Goal: Task Accomplishment & Management: Manage account settings

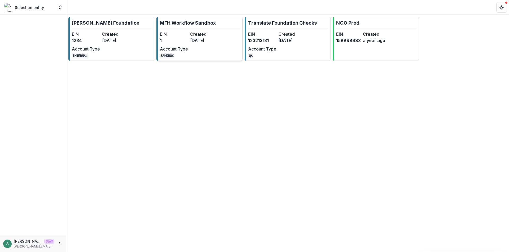
click at [208, 45] on div "EIN 1 Created [DATE] Account Type SANDBOX" at bounding box center [189, 45] width 58 height 28
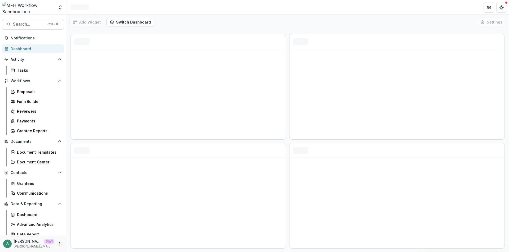
click at [57, 244] on icon "More" at bounding box center [59, 244] width 4 height 4
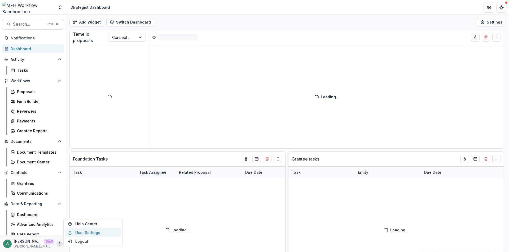
click at [82, 234] on link "User Settings" at bounding box center [93, 233] width 57 height 9
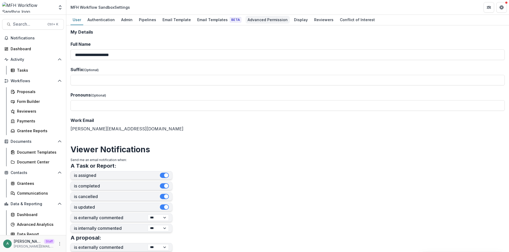
click at [273, 17] on div "Advanced Permission" at bounding box center [267, 20] width 44 height 8
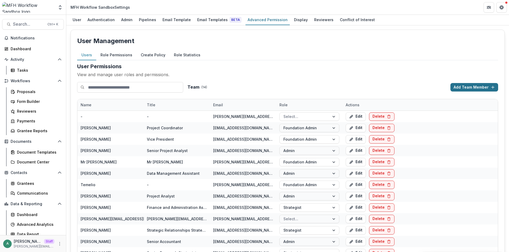
click at [471, 88] on button "Add Team Member" at bounding box center [474, 87] width 48 height 8
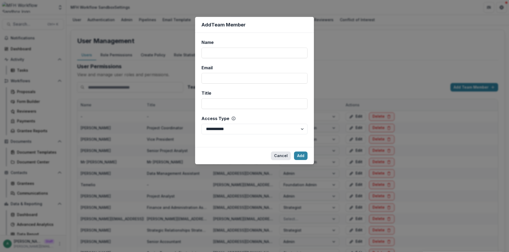
click at [278, 156] on button "Cancel" at bounding box center [281, 156] width 20 height 8
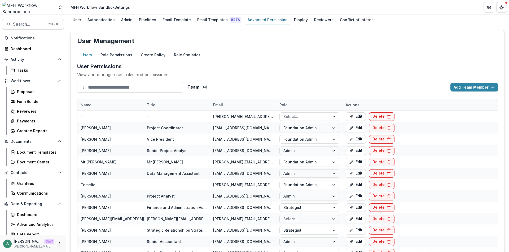
click at [114, 54] on button "Role Permissions" at bounding box center [116, 55] width 40 height 10
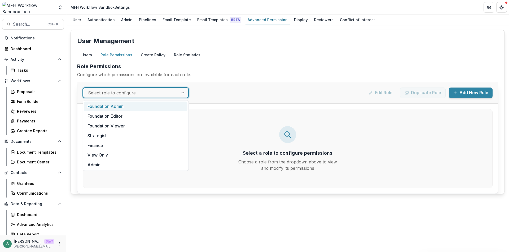
click at [156, 91] on div at bounding box center [131, 92] width 86 height 7
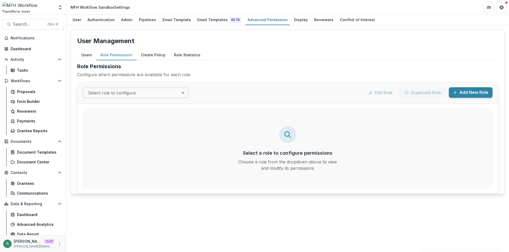
click at [461, 91] on button "Add New Role" at bounding box center [470, 92] width 44 height 11
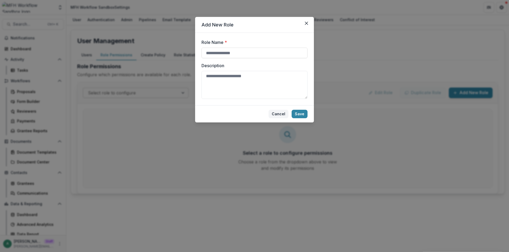
click at [278, 115] on button "Cancel" at bounding box center [278, 114] width 20 height 8
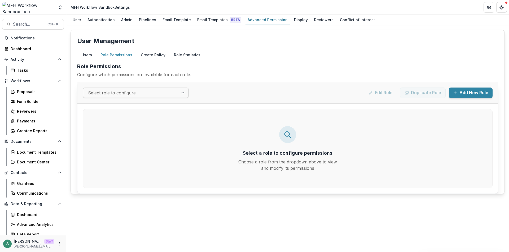
click at [148, 55] on button "Create Policy" at bounding box center [152, 55] width 33 height 10
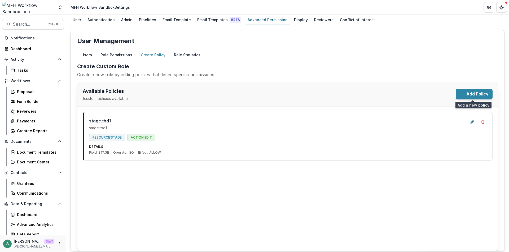
click at [472, 94] on button "Add Policy" at bounding box center [473, 94] width 37 height 11
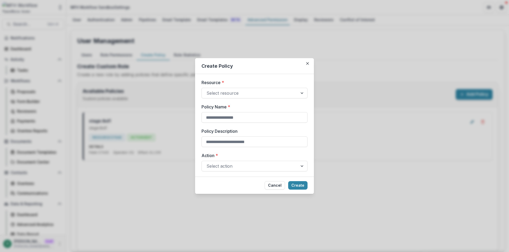
click at [315, 64] on div "Create Policy Resource * Select resource Policy Name * Policy Description Actio…" at bounding box center [254, 126] width 509 height 252
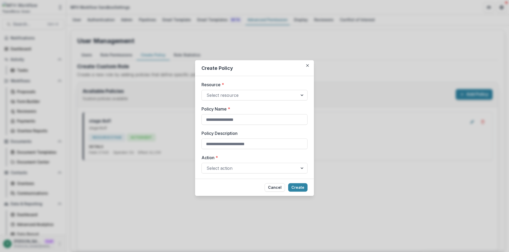
click at [308, 64] on h2 "Create Custom Role" at bounding box center [287, 67] width 421 height 8
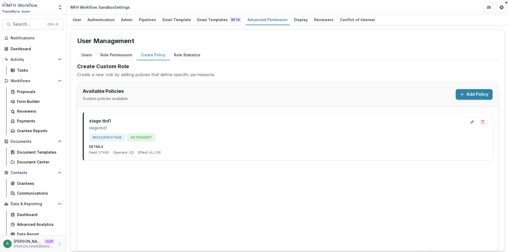
click at [115, 54] on button "Role Permissions" at bounding box center [116, 55] width 40 height 10
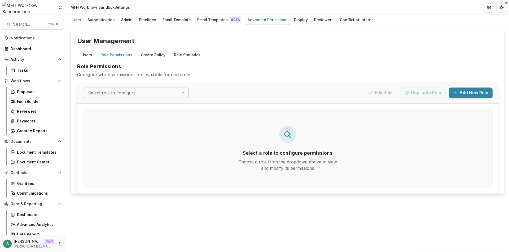
click at [153, 91] on div at bounding box center [131, 92] width 86 height 7
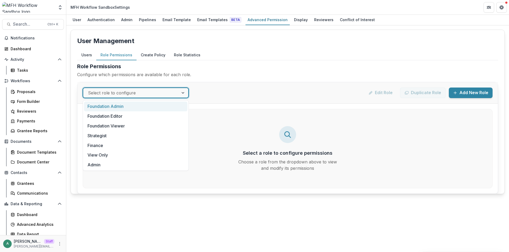
click at [133, 106] on div "Foundation Admin" at bounding box center [135, 107] width 103 height 10
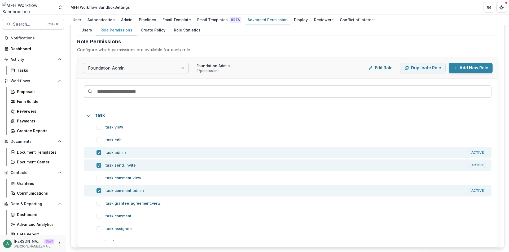
click at [141, 31] on div "User Management Users Role Permissions Create Policy Role Statistics User Permi…" at bounding box center [287, 126] width 434 height 243
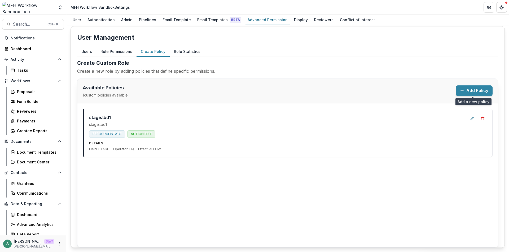
click at [463, 90] on button "Add Policy" at bounding box center [473, 91] width 37 height 11
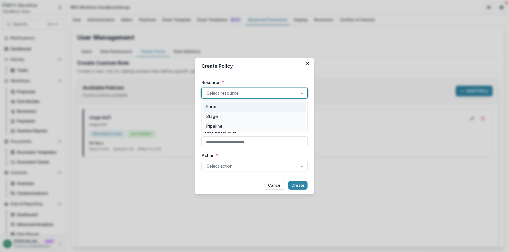
drag, startPoint x: 233, startPoint y: 92, endPoint x: 230, endPoint y: 106, distance: 14.3
click at [233, 93] on div at bounding box center [249, 93] width 86 height 7
click at [229, 117] on div "Stage" at bounding box center [254, 117] width 103 height 10
type input "******"
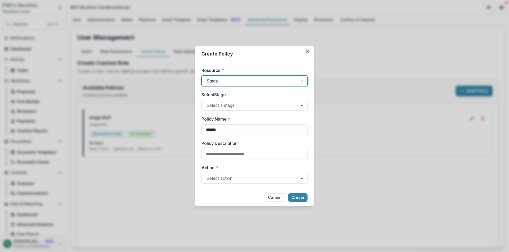
click at [306, 51] on icon "Close" at bounding box center [307, 51] width 3 height 3
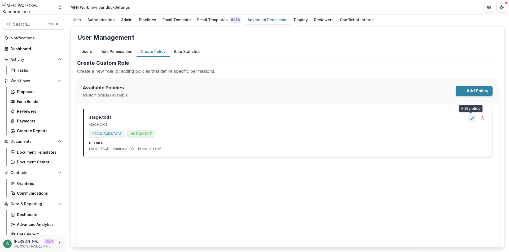
click at [472, 121] on button "Edit policy" at bounding box center [472, 118] width 8 height 8
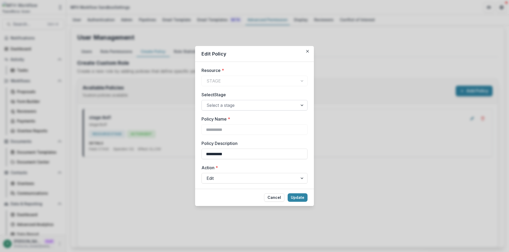
click at [239, 102] on div at bounding box center [249, 105] width 86 height 7
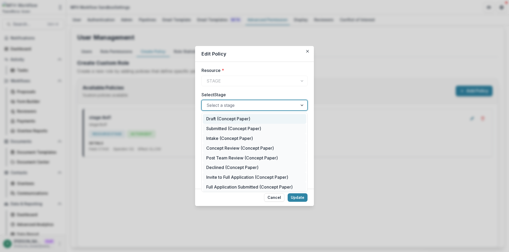
click at [239, 117] on div "Draft (Concept Paper)" at bounding box center [254, 119] width 103 height 10
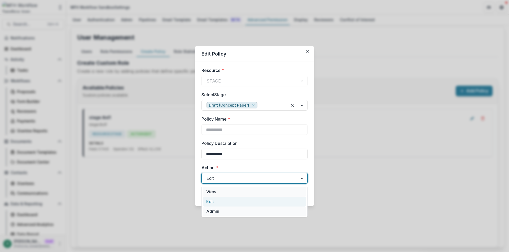
click at [233, 177] on div at bounding box center [249, 178] width 86 height 7
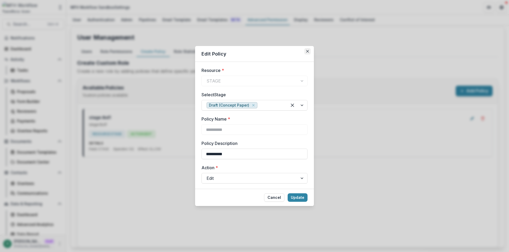
click at [306, 51] on icon "Close" at bounding box center [307, 51] width 3 height 3
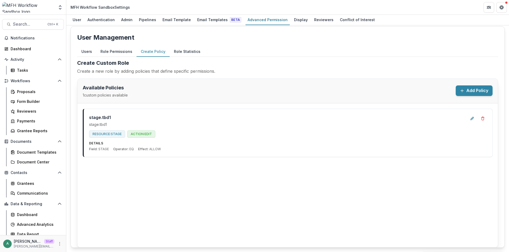
click at [463, 91] on button "Add Policy" at bounding box center [473, 91] width 37 height 11
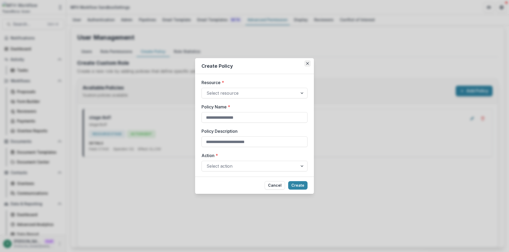
click at [306, 65] on icon "Close" at bounding box center [307, 63] width 3 height 3
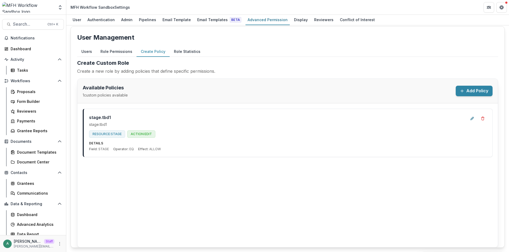
click at [181, 51] on button "Role Statistics" at bounding box center [187, 52] width 35 height 10
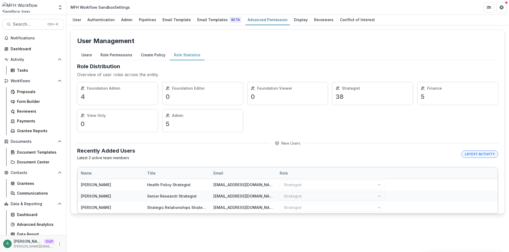
click at [141, 56] on button "Create Policy" at bounding box center [152, 55] width 33 height 10
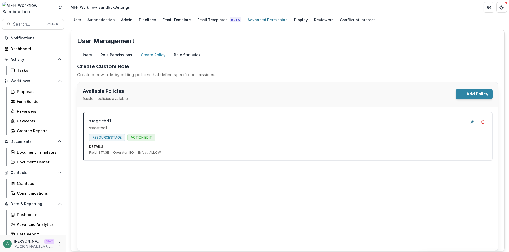
click at [472, 93] on button "Add Policy" at bounding box center [473, 94] width 37 height 11
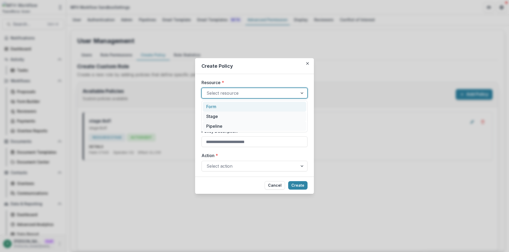
click at [236, 94] on div at bounding box center [249, 93] width 86 height 7
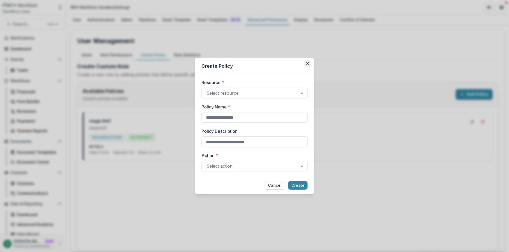
click at [308, 65] on button "Close" at bounding box center [307, 63] width 6 height 6
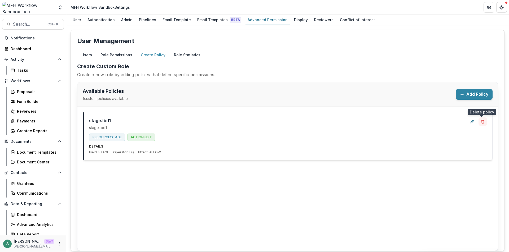
click at [481, 123] on icon "Delete policy" at bounding box center [482, 122] width 4 height 4
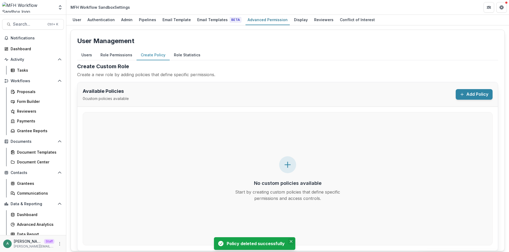
click at [290, 241] on icon "Close" at bounding box center [291, 242] width 3 height 3
click at [473, 94] on button "Add Policy" at bounding box center [473, 94] width 37 height 11
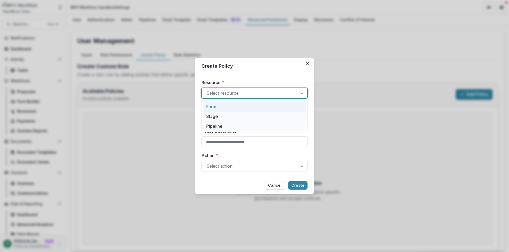
click at [221, 92] on div at bounding box center [249, 93] width 86 height 7
click at [242, 93] on div at bounding box center [249, 93] width 86 height 7
click at [266, 79] on label "Resource *" at bounding box center [252, 82] width 103 height 6
click at [208, 90] on input "Resource *" at bounding box center [206, 93] width 1 height 6
click at [227, 147] on input "Policy Description" at bounding box center [254, 142] width 106 height 11
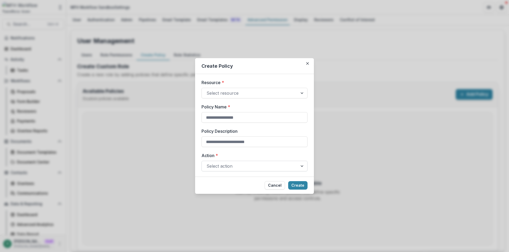
click at [218, 167] on div at bounding box center [249, 166] width 86 height 7
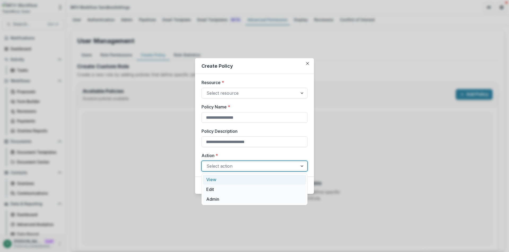
click at [255, 149] on div "Resource * Select resource Policy Name * Policy Description Action * 3 results …" at bounding box center [254, 125] width 106 height 92
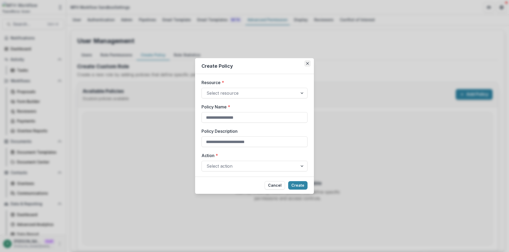
click at [306, 62] on button "Close" at bounding box center [307, 63] width 6 height 6
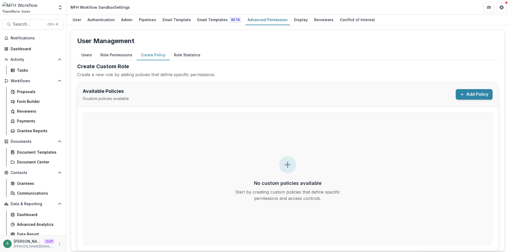
click at [107, 56] on button "Role Permissions" at bounding box center [116, 55] width 40 height 10
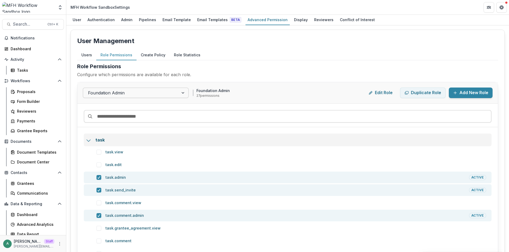
click at [90, 140] on polyline at bounding box center [89, 141] width 4 height 2
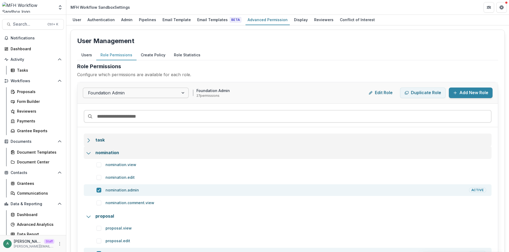
click at [90, 152] on icon at bounding box center [88, 153] width 5 height 5
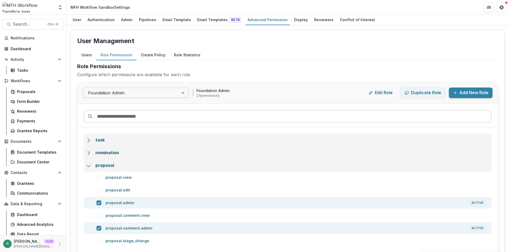
click at [90, 167] on icon at bounding box center [88, 165] width 5 height 5
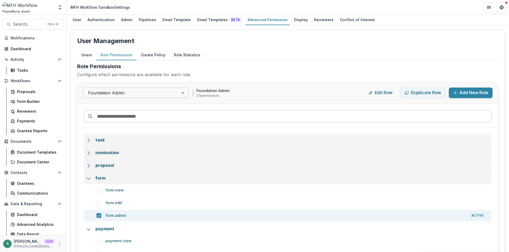
click at [89, 177] on icon at bounding box center [88, 178] width 5 height 5
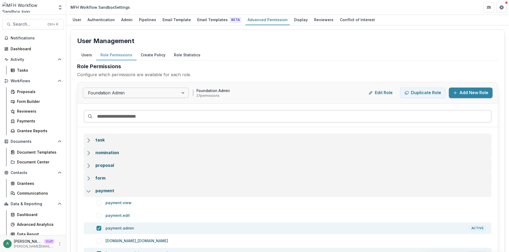
click at [88, 192] on icon at bounding box center [88, 191] width 5 height 5
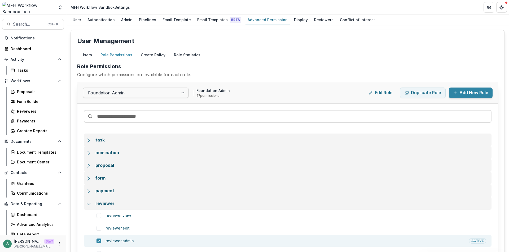
click at [89, 208] on div "reviewer" at bounding box center [287, 203] width 407 height 13
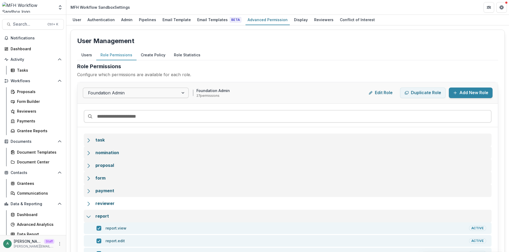
click at [89, 216] on icon at bounding box center [88, 216] width 5 height 5
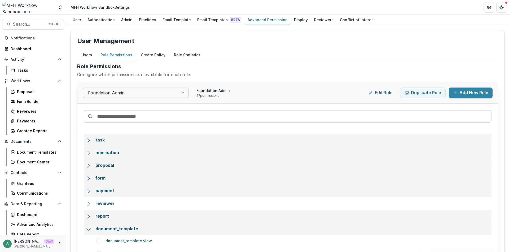
click at [88, 227] on icon at bounding box center [88, 229] width 5 height 5
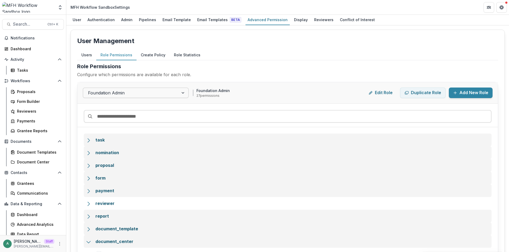
click at [87, 241] on icon at bounding box center [88, 242] width 5 height 5
click at [90, 139] on icon at bounding box center [88, 140] width 5 height 5
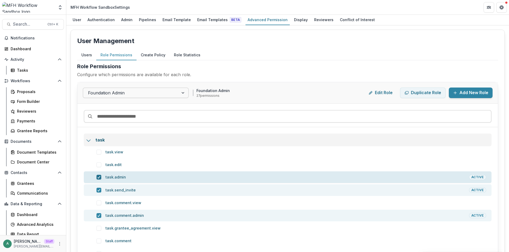
click at [98, 179] on div at bounding box center [98, 177] width 3 height 4
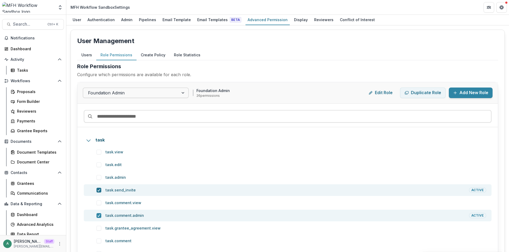
click at [99, 191] on icon at bounding box center [98, 190] width 3 height 3
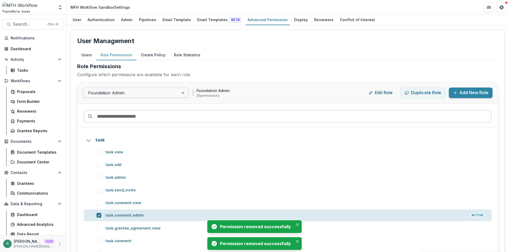
click at [99, 216] on icon at bounding box center [98, 215] width 3 height 3
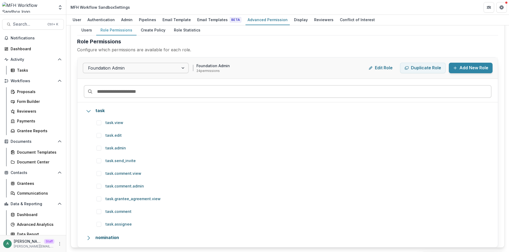
scroll to position [2, 0]
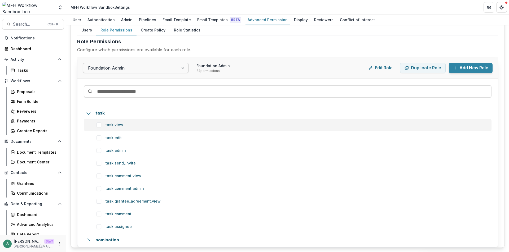
click at [100, 126] on span at bounding box center [98, 125] width 5 height 5
